Goal: Find specific page/section: Find specific page/section

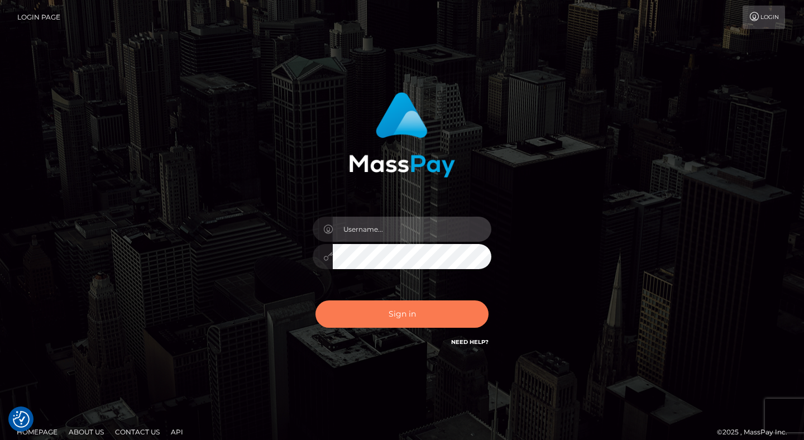
type input "dave.levarti"
click at [391, 316] on button "Sign in" at bounding box center [402, 313] width 173 height 27
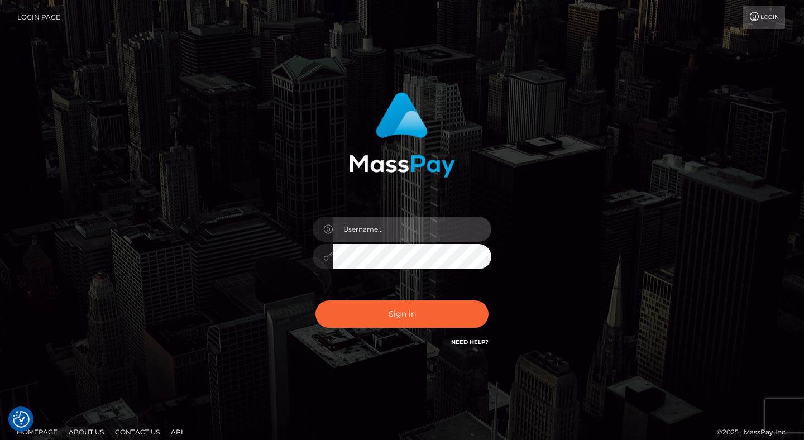
type input "dave.levarti"
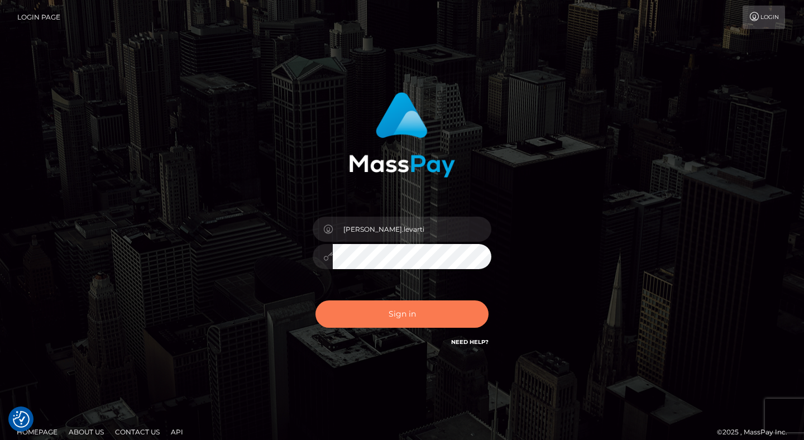
click at [391, 316] on button "Sign in" at bounding box center [402, 313] width 173 height 27
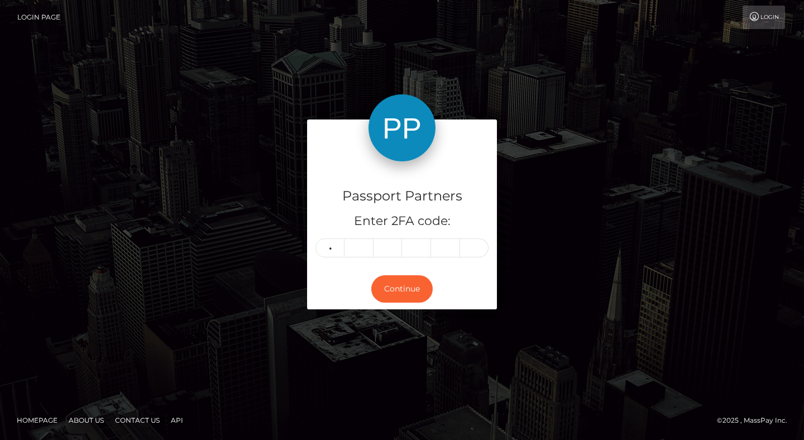
type input "3"
type input "9"
type input "6"
type input "8"
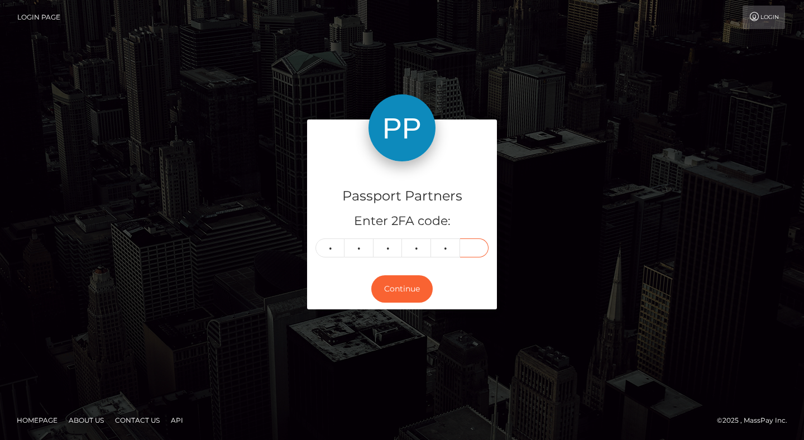
type input "8"
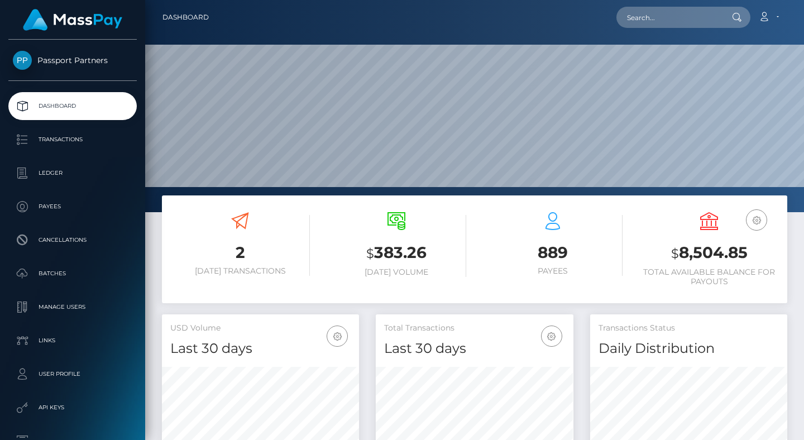
scroll to position [198, 197]
click at [63, 270] on p "Batches" at bounding box center [73, 273] width 120 height 17
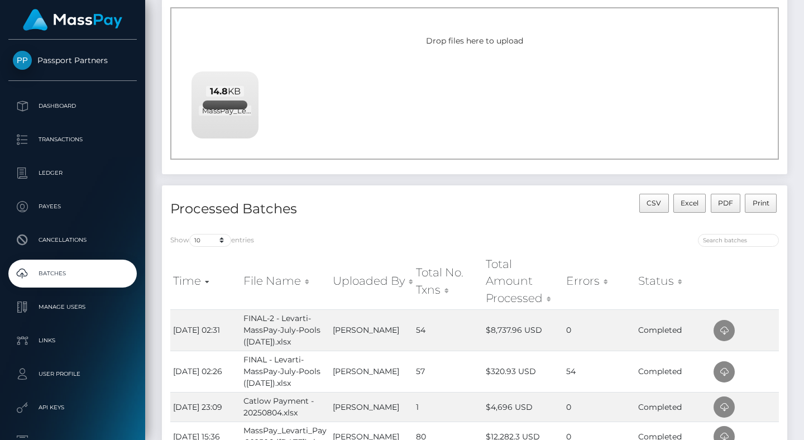
scroll to position [101, 0]
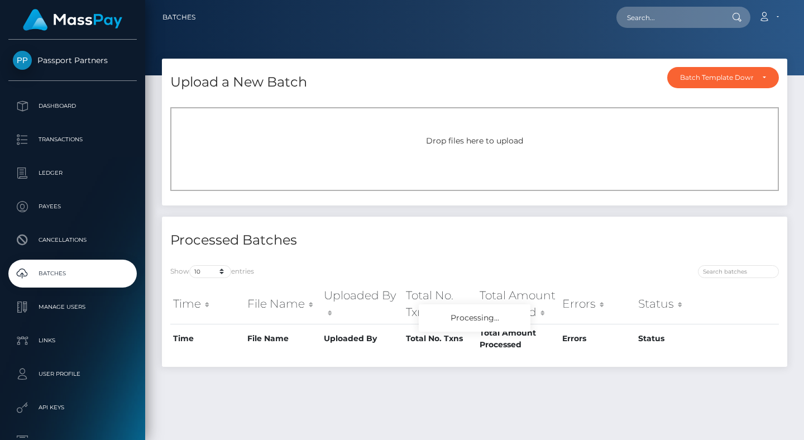
scroll to position [28, 0]
